Goal: Information Seeking & Learning: Understand process/instructions

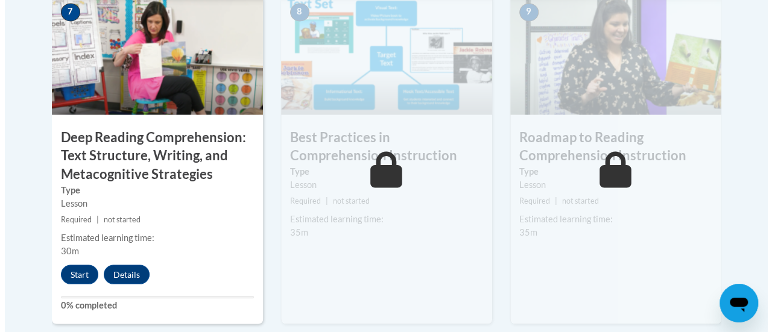
scroll to position [1087, 0]
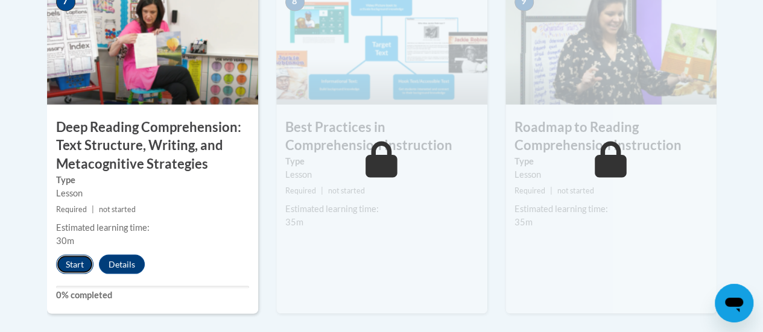
click at [77, 260] on button "Start" at bounding box center [74, 263] width 37 height 19
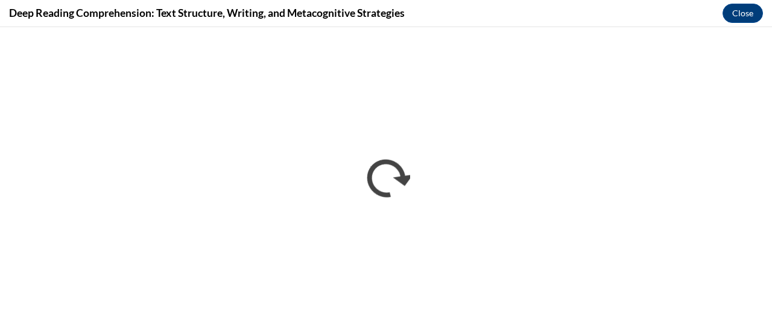
scroll to position [0, 0]
